Goal: Information Seeking & Learning: Learn about a topic

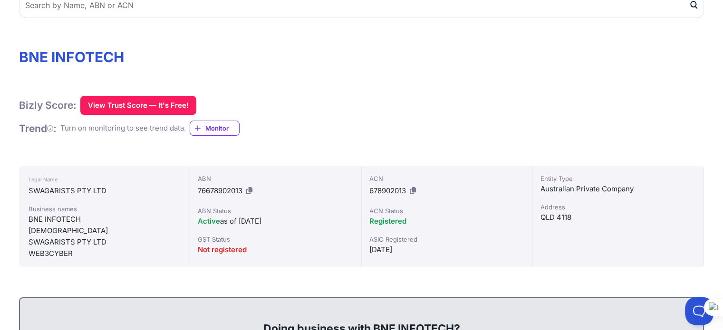
scroll to position [105, 0]
drag, startPoint x: 28, startPoint y: 254, endPoint x: 74, endPoint y: 249, distance: 46.5
click at [74, 249] on div "Legal Name SWAGARISTS PTY LTD Business names BNE INFOTECH [DEMOGRAPHIC_DATA] SW…" at bounding box center [104, 216] width 171 height 101
copy div "WEB3CYBER"
click at [215, 129] on span "Monitor" at bounding box center [222, 129] width 34 height 10
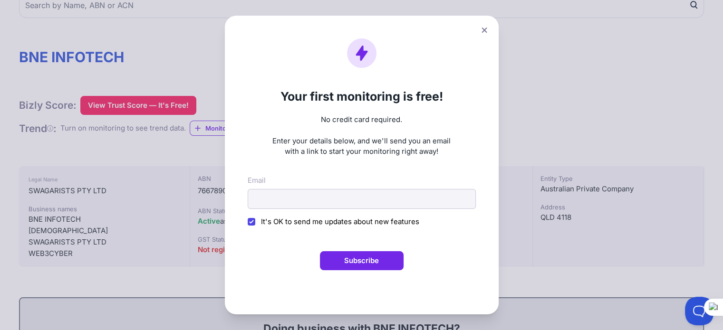
click at [486, 31] on icon at bounding box center [484, 30] width 5 height 5
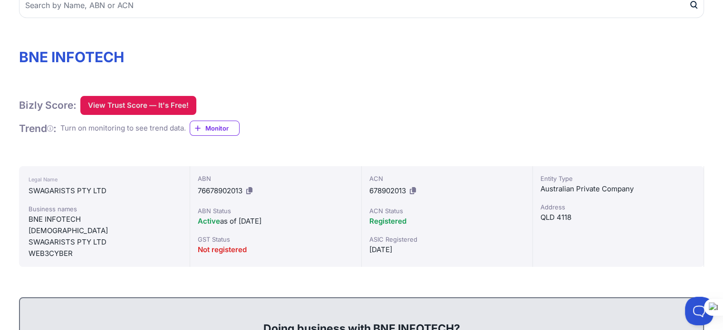
click at [141, 107] on button "View Trust Score — It's Free!" at bounding box center [138, 105] width 116 height 19
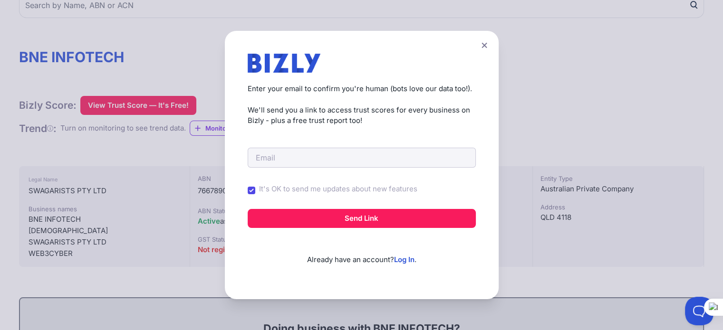
click at [489, 38] on div "Create a Free Account to View Trust Scores Get instant access to trust scores f…" at bounding box center [362, 165] width 274 height 269
click at [488, 49] on button at bounding box center [484, 46] width 13 height 14
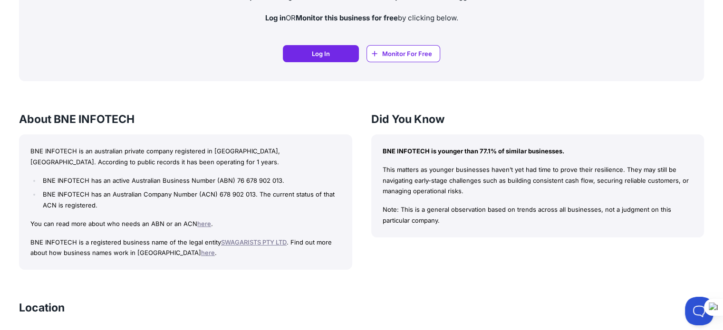
scroll to position [774, 0]
click at [261, 242] on link "SWAGARISTS PTY LTD" at bounding box center [254, 243] width 66 height 8
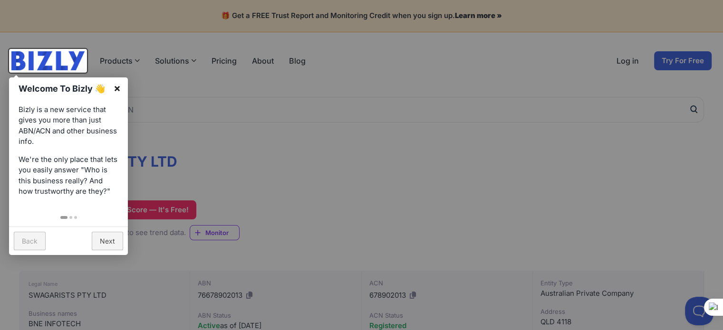
click at [114, 87] on link "×" at bounding box center [116, 87] width 21 height 21
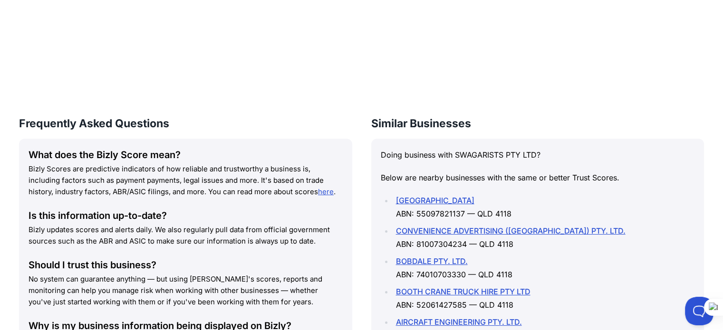
scroll to position [1361, 0]
